Goal: Find specific page/section: Find specific page/section

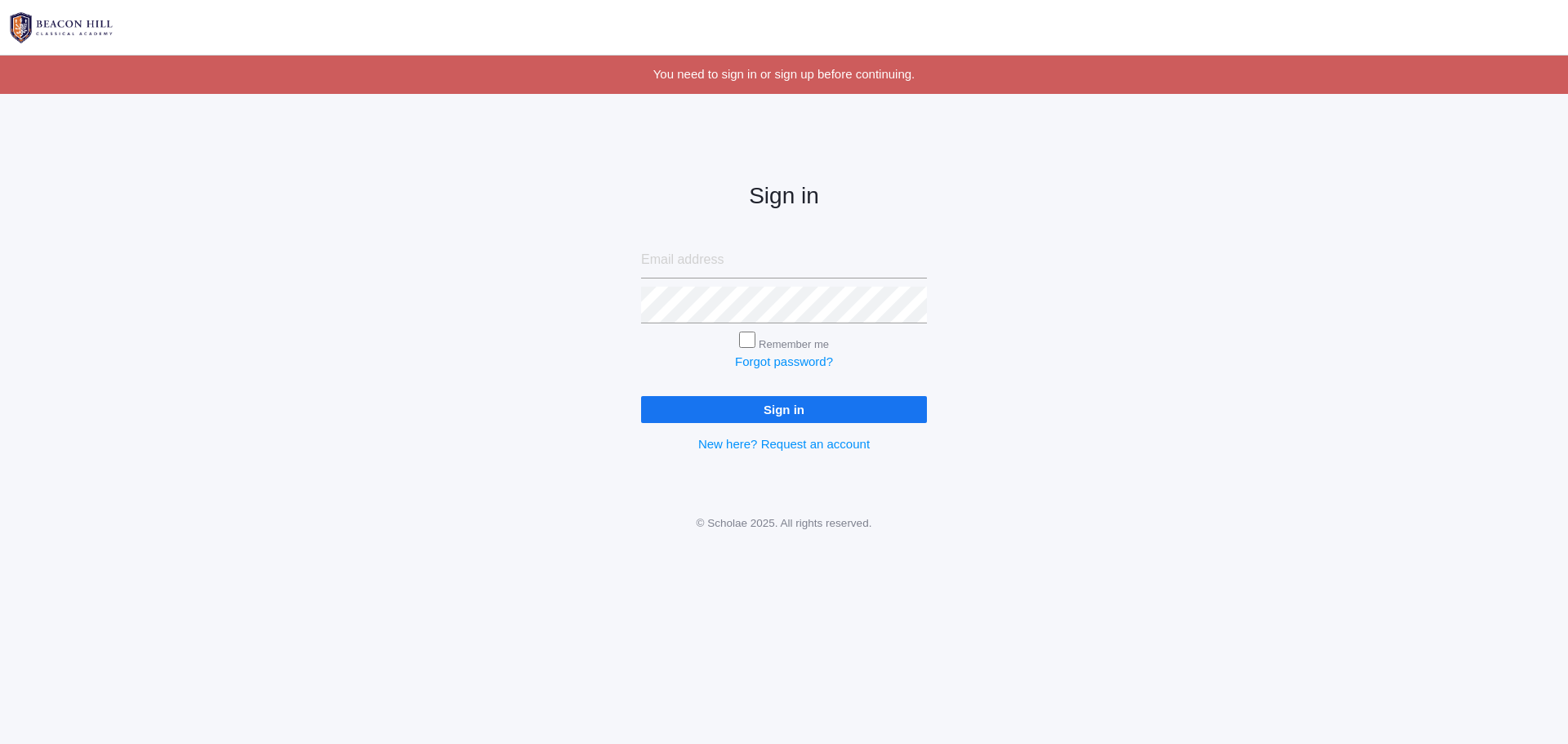
type input "annaaliselove@gmail.com"
click at [773, 407] on input "Sign in" at bounding box center [784, 409] width 286 height 27
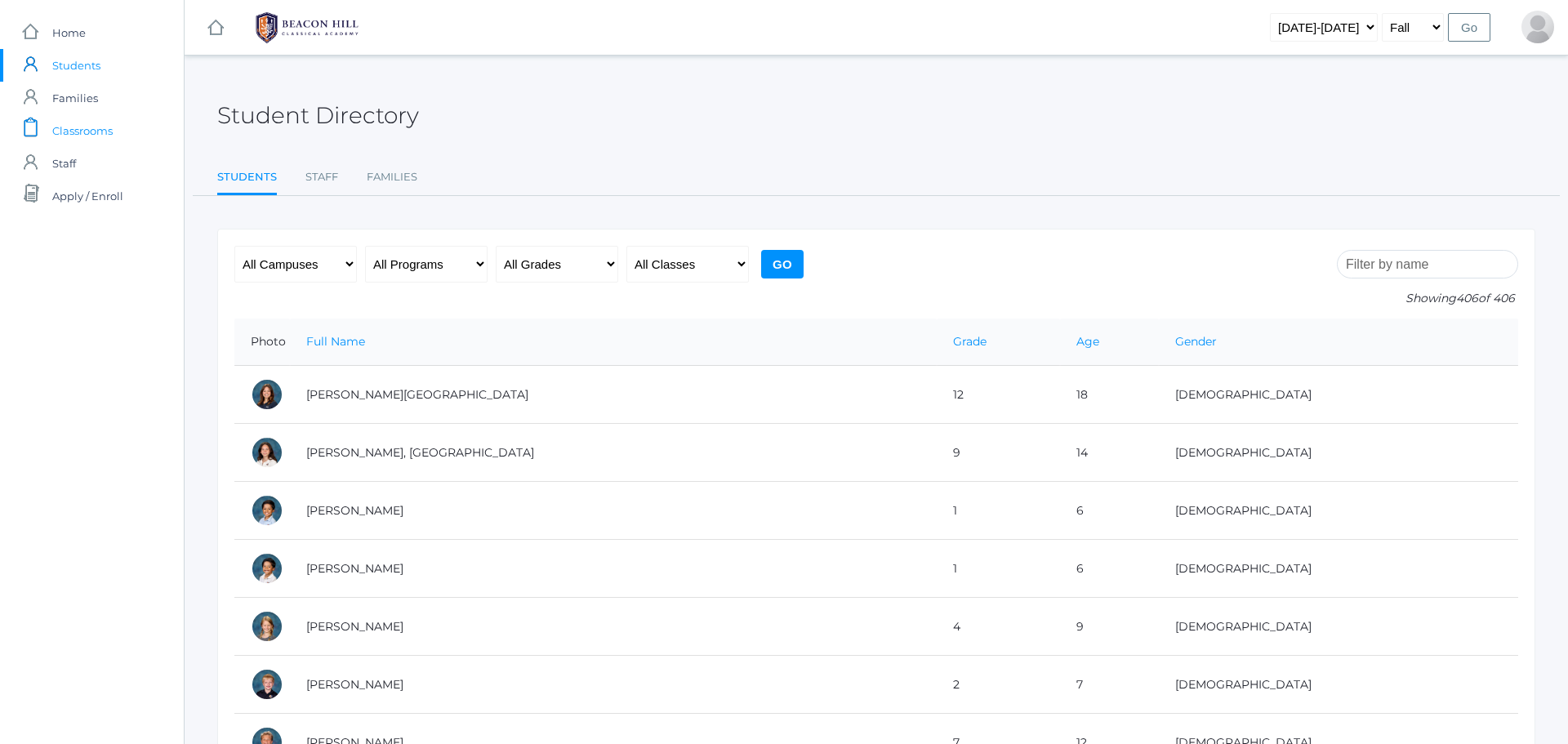
click at [86, 125] on span "Classrooms" at bounding box center [82, 130] width 60 height 33
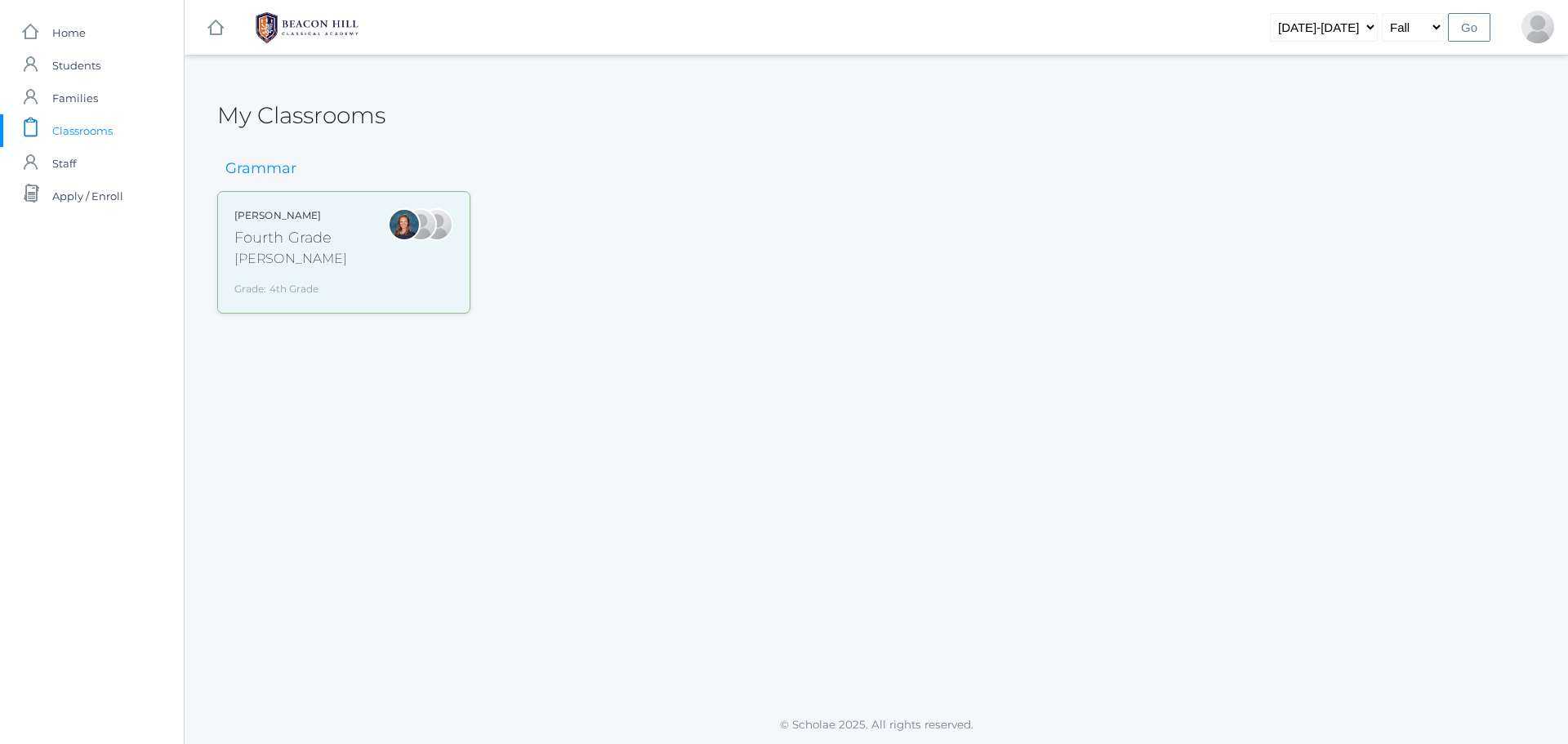
click at [337, 226] on div "[PERSON_NAME] Fourth Grade [PERSON_NAME] Grade: 4th Grade 04LA" at bounding box center [343, 252] width 219 height 88
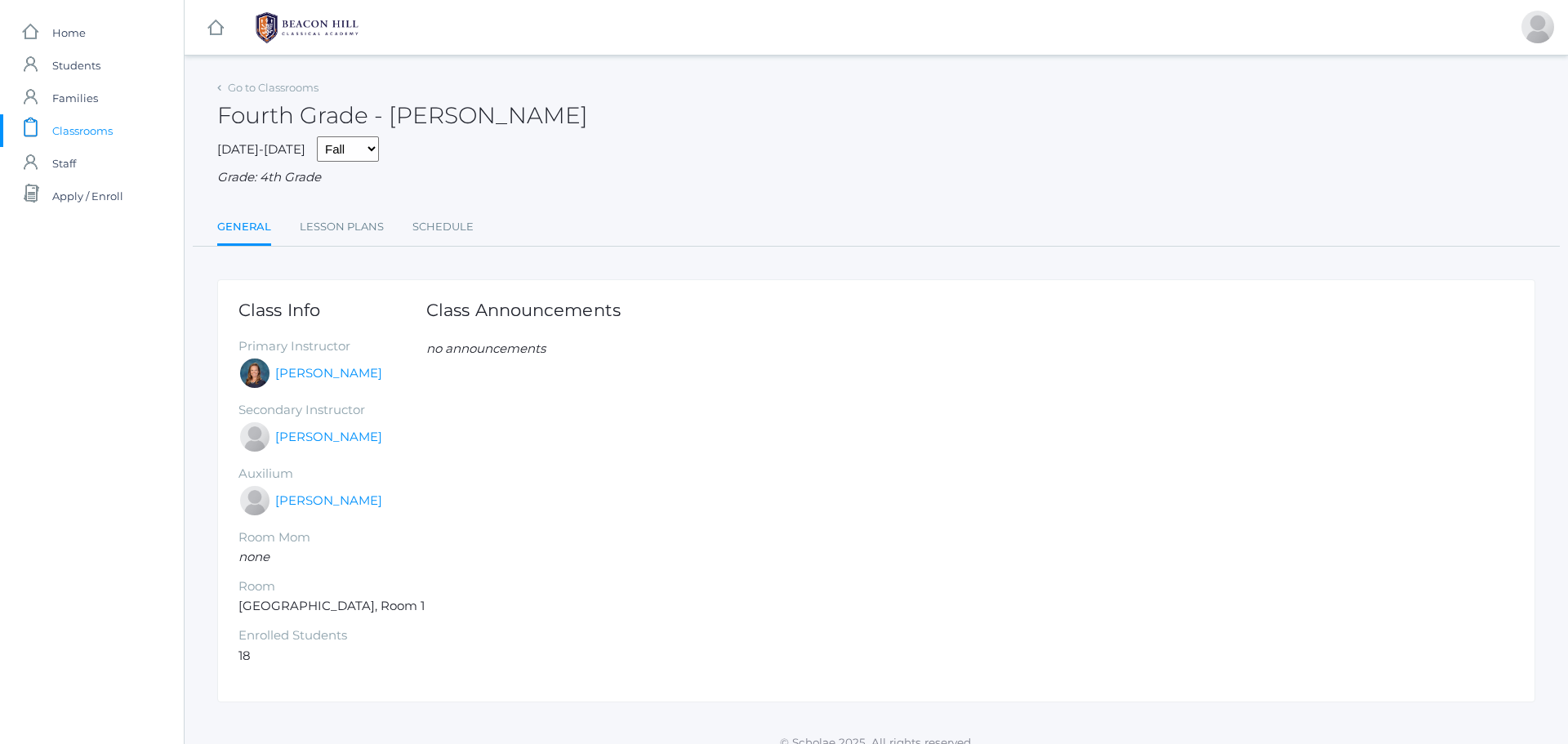
click at [237, 232] on link "General" at bounding box center [245, 229] width 54 height 35
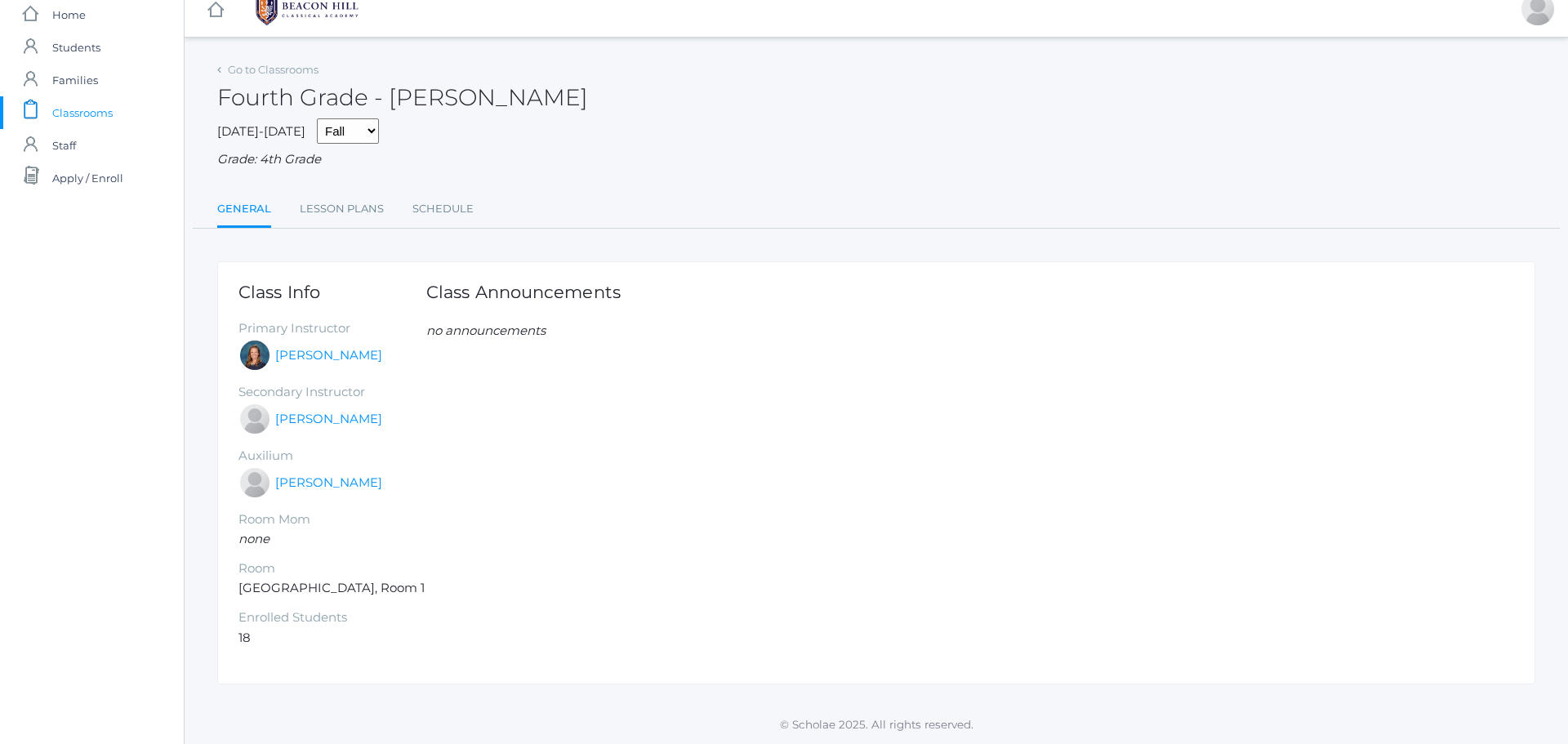
click at [111, 110] on span "Classrooms" at bounding box center [82, 113] width 60 height 33
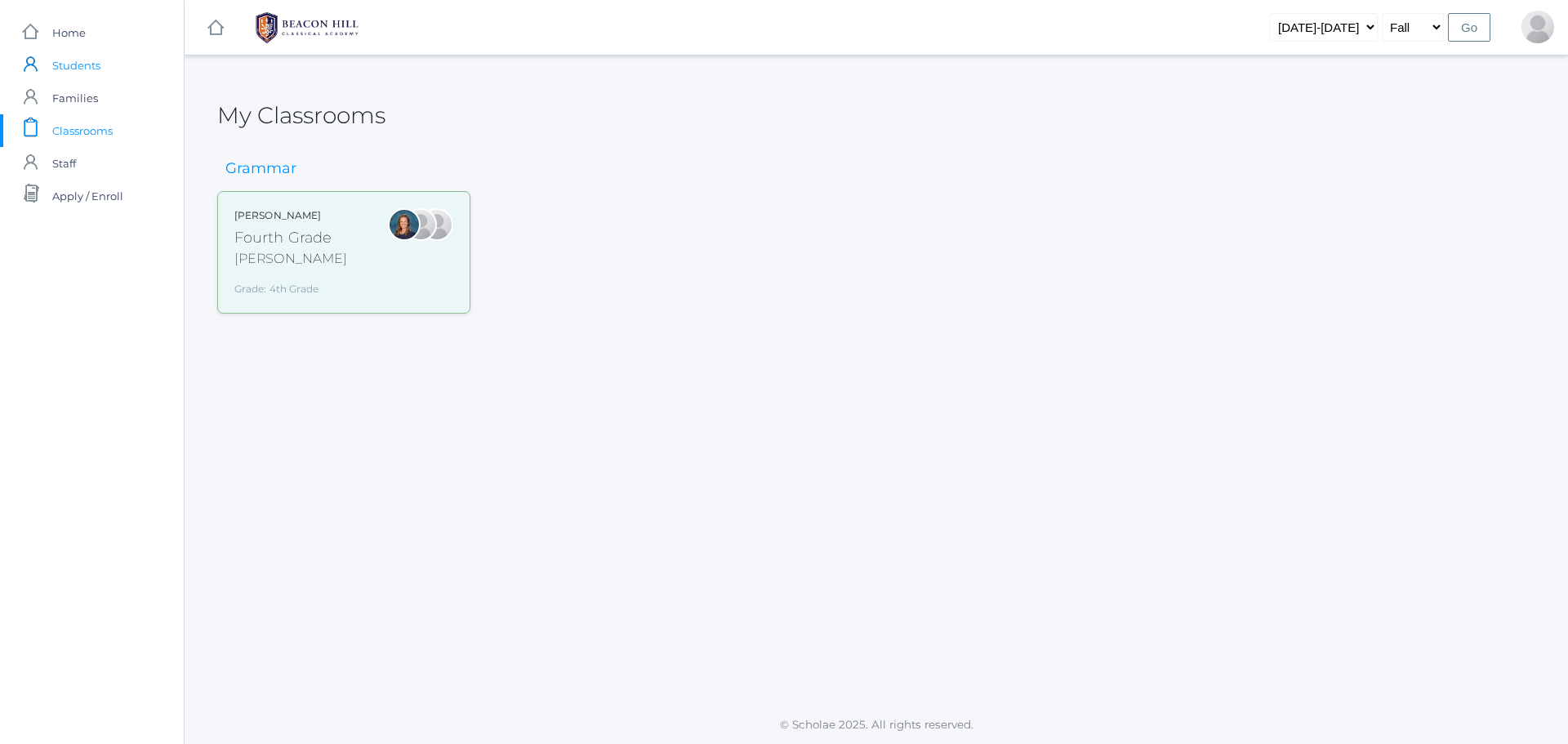
click at [82, 72] on span "Students" at bounding box center [76, 65] width 48 height 33
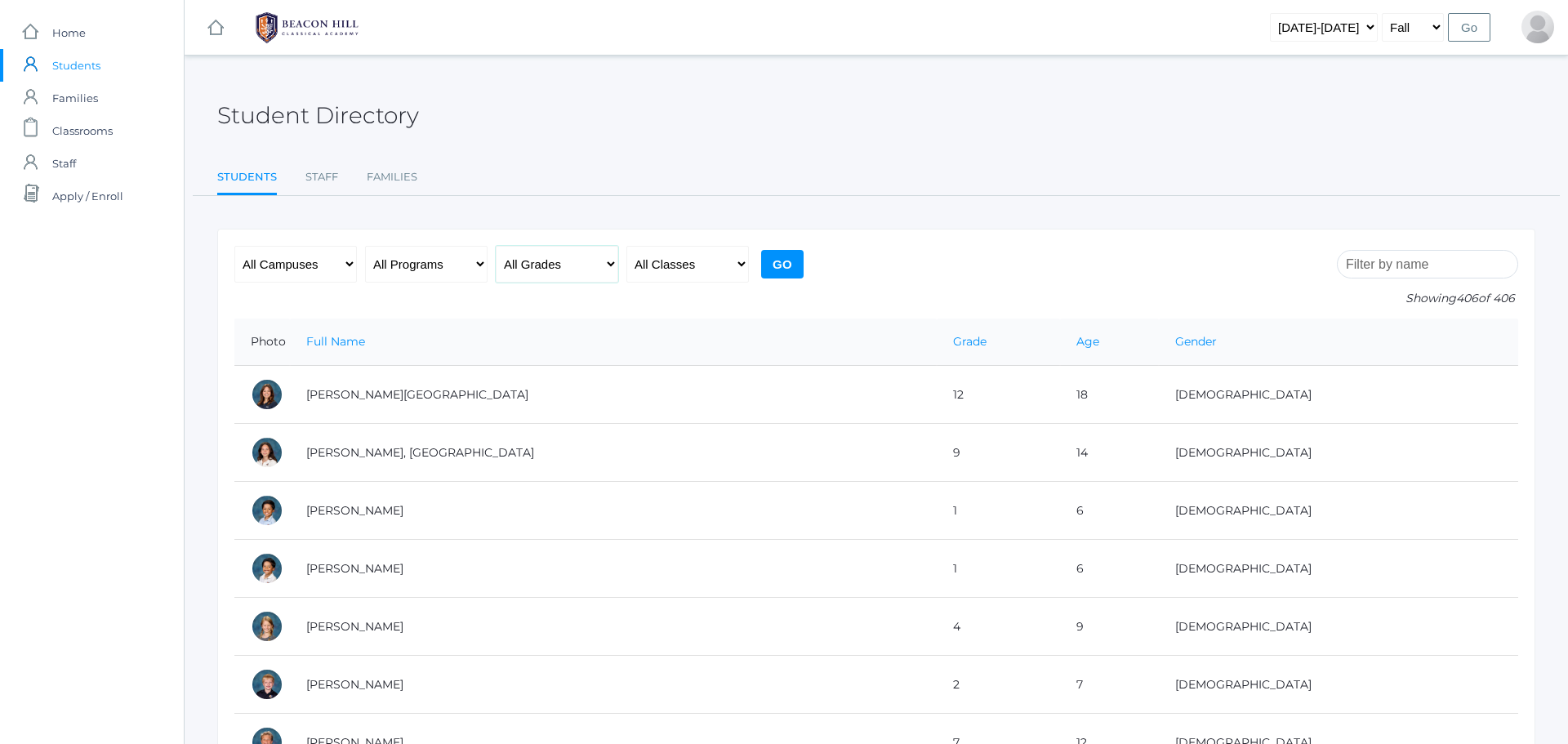
click at [575, 272] on select "All Grades Grammar - Kindergarten - 1st Grade - 2nd Grade - 3rd Grade - 4th Gra…" at bounding box center [557, 264] width 123 height 37
select select "4"
click at [496, 246] on select "All Grades Grammar - Kindergarten - 1st Grade - 2nd Grade - 3rd Grade - 4th Gra…" at bounding box center [557, 264] width 123 height 37
click at [673, 259] on select "All Classes Grammar - *KIND - Kindergarten AM - *KIND - Kindergarten PM - *KNDC…" at bounding box center [688, 264] width 123 height 37
select select "2077"
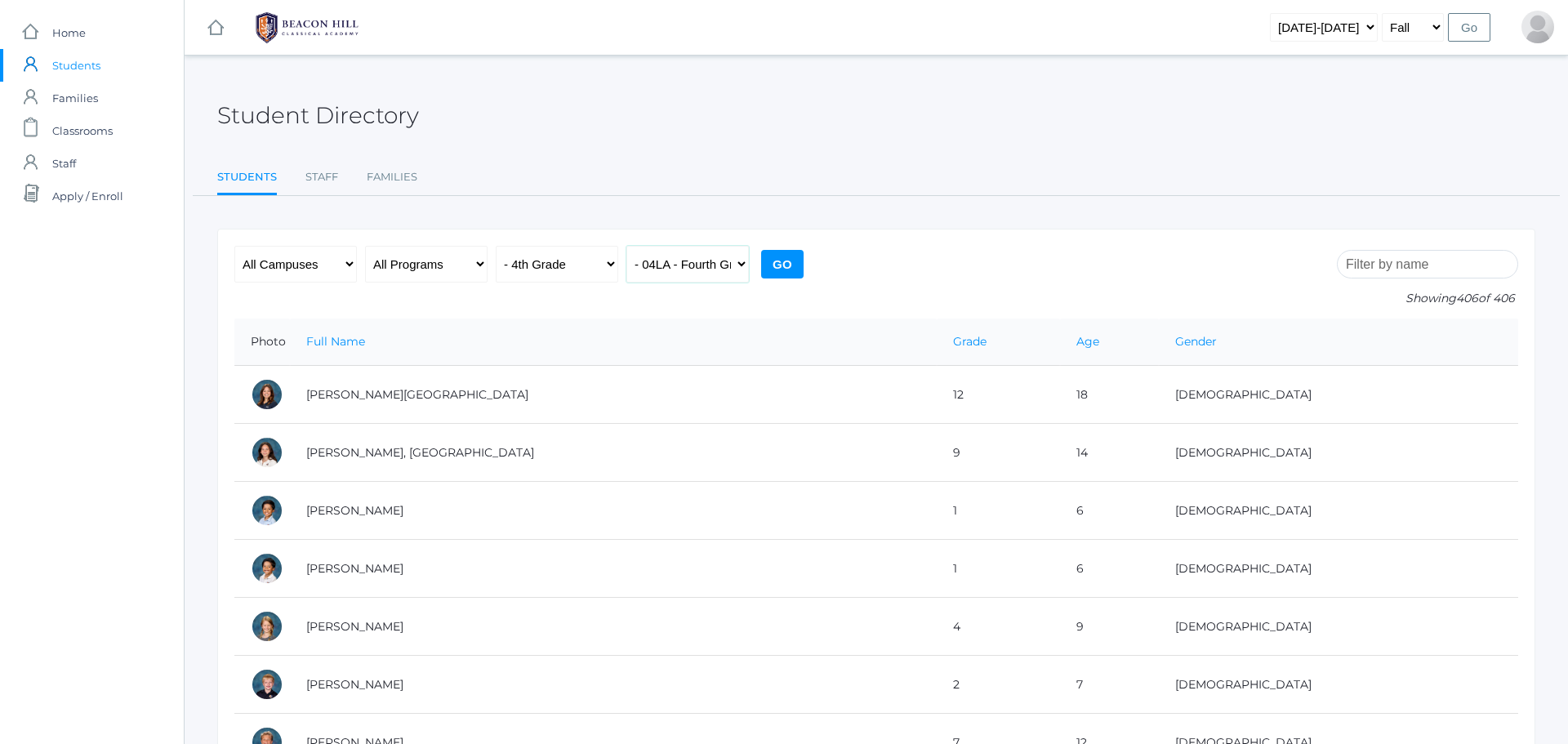
click at [627, 246] on select "All Classes Grammar - *KIND - Kindergarten AM - *KIND - Kindergarten PM - *KNDC…" at bounding box center [688, 264] width 123 height 37
click at [782, 263] on input "Go" at bounding box center [783, 264] width 43 height 29
